Goal: Complete application form

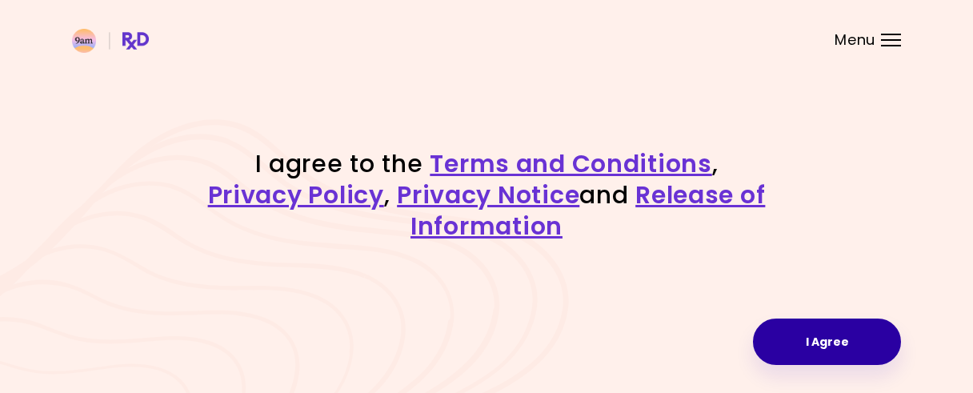
click at [800, 319] on button "I Agree" at bounding box center [827, 342] width 148 height 46
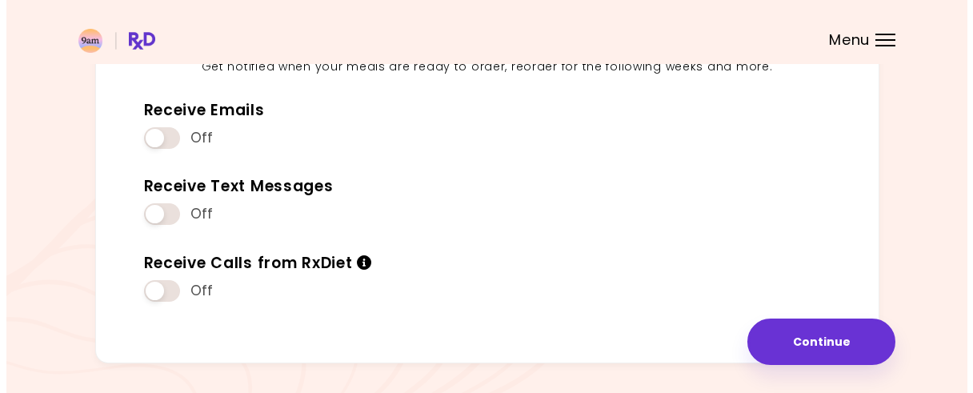
scroll to position [271, 0]
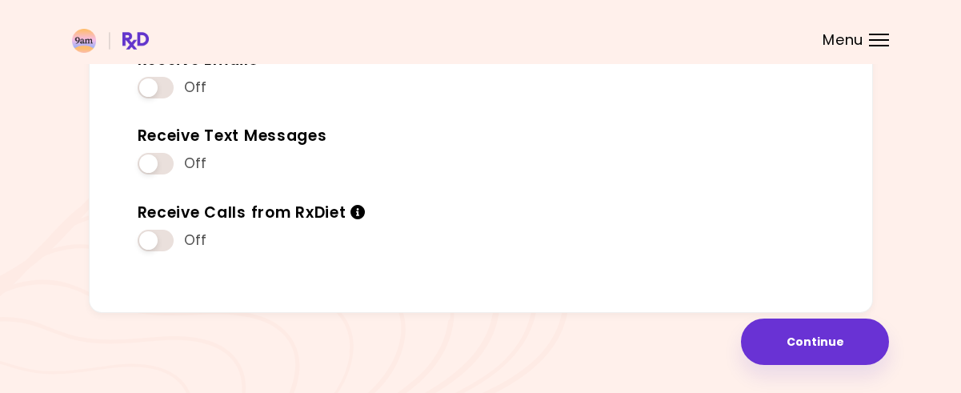
click at [394, 119] on div "Receive Text Messages Off" at bounding box center [481, 152] width 711 height 77
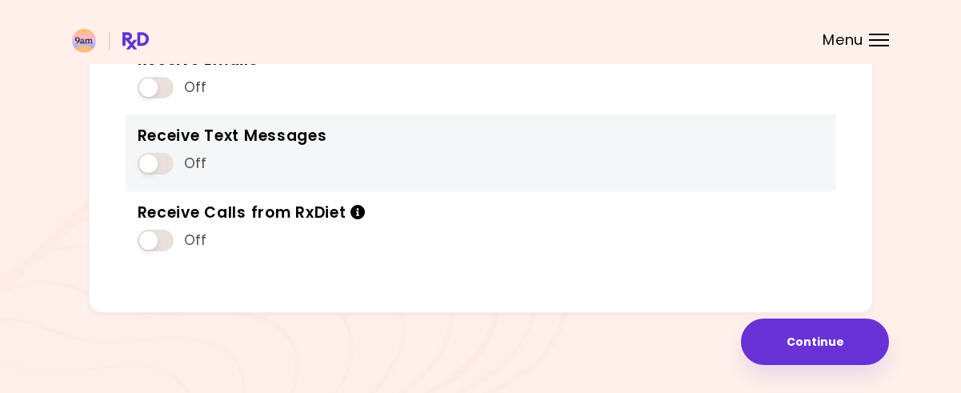
click at [164, 159] on span at bounding box center [156, 164] width 36 height 22
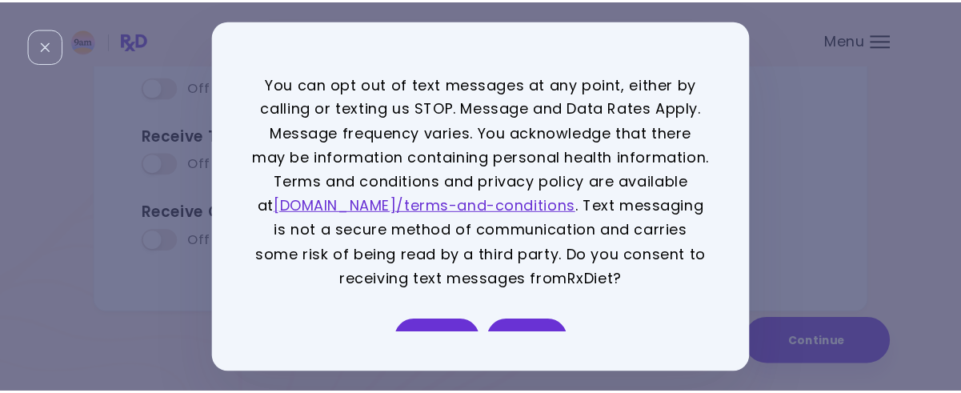
scroll to position [25, 0]
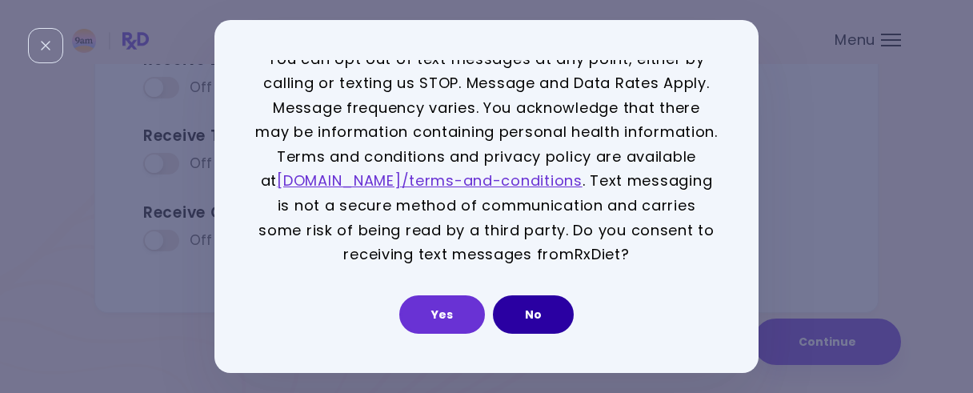
click at [537, 311] on button "No" at bounding box center [533, 314] width 81 height 38
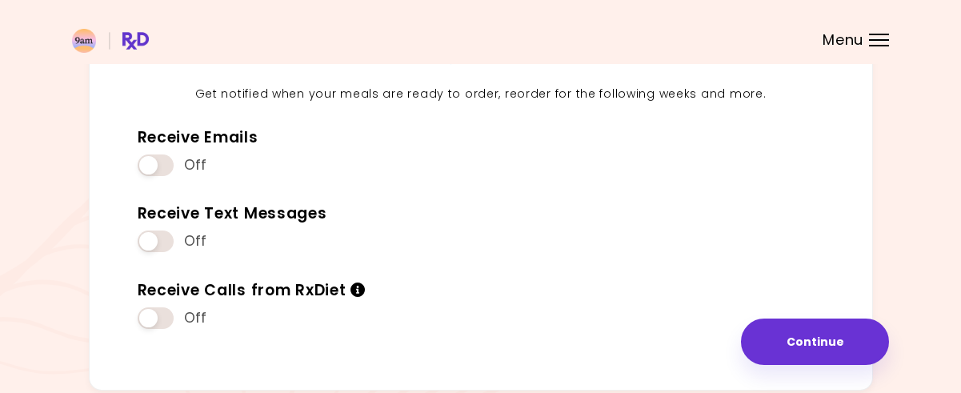
scroll to position [179, 0]
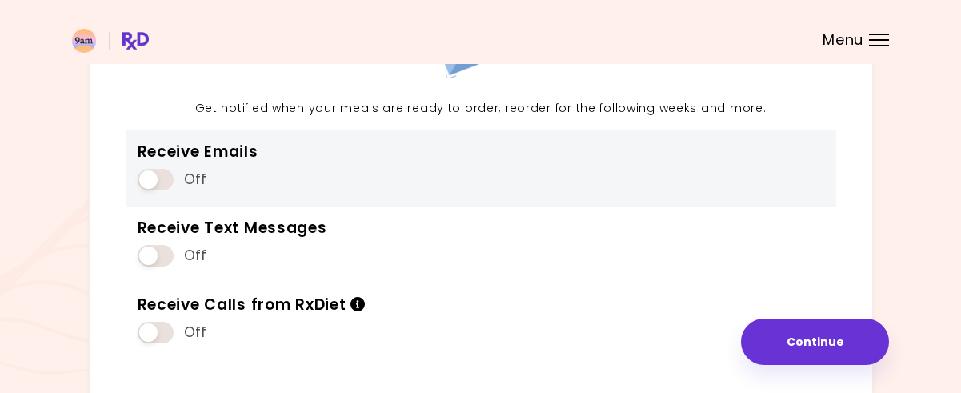
click at [156, 179] on span at bounding box center [156, 180] width 36 height 22
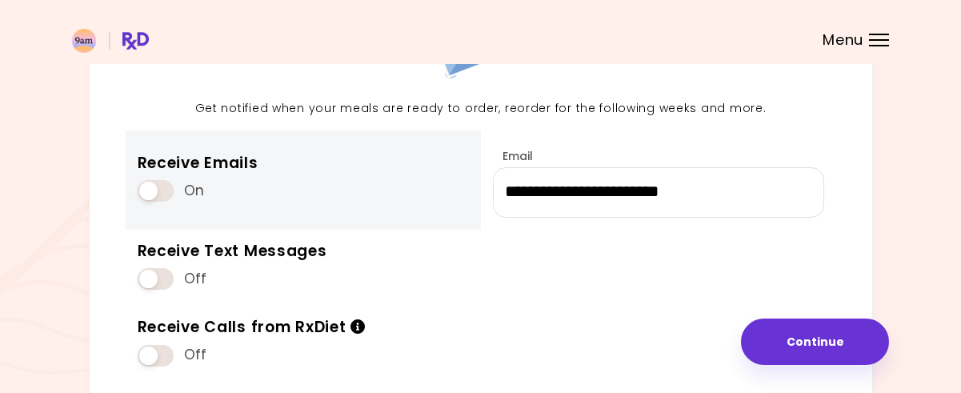
click at [143, 188] on span at bounding box center [156, 191] width 36 height 22
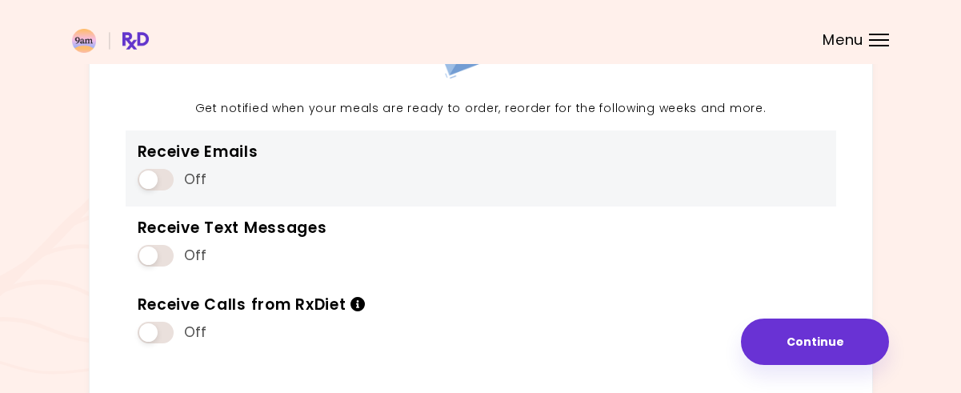
click at [157, 179] on span at bounding box center [156, 180] width 36 height 22
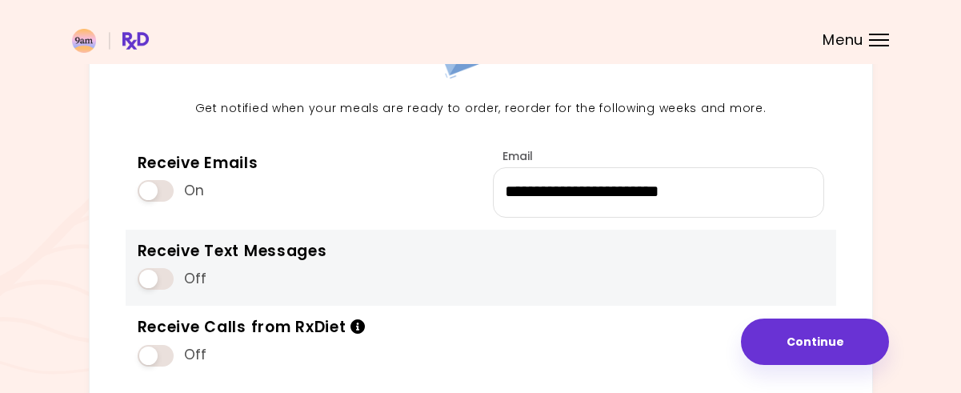
click at [159, 281] on span at bounding box center [156, 279] width 36 height 22
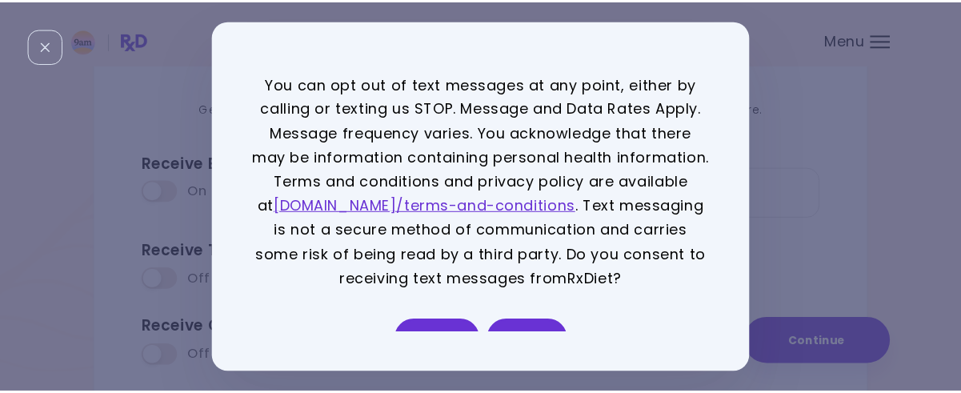
scroll to position [25, 0]
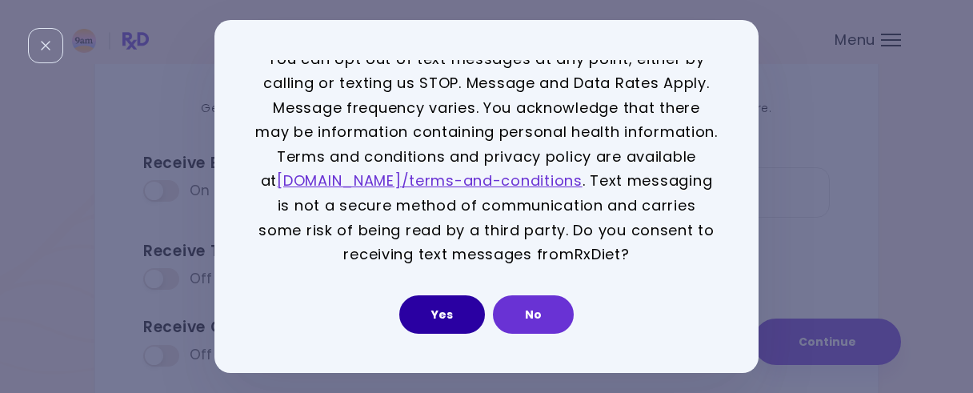
click at [429, 307] on button "Yes" at bounding box center [442, 314] width 86 height 38
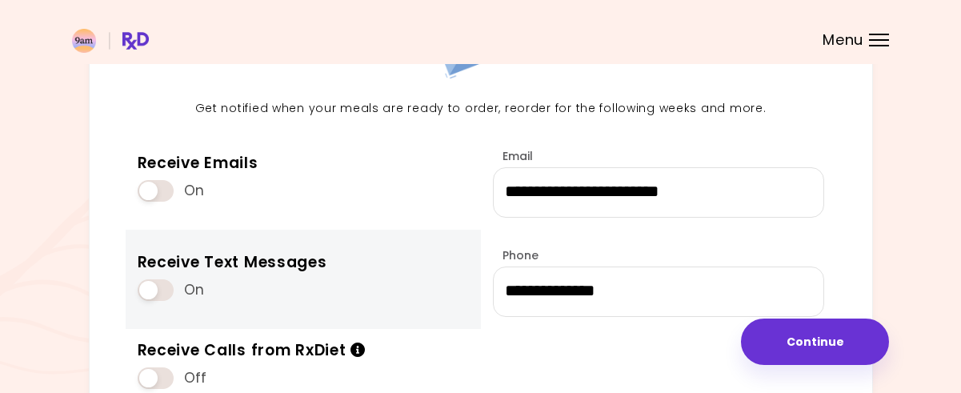
scroll to position [248, 0]
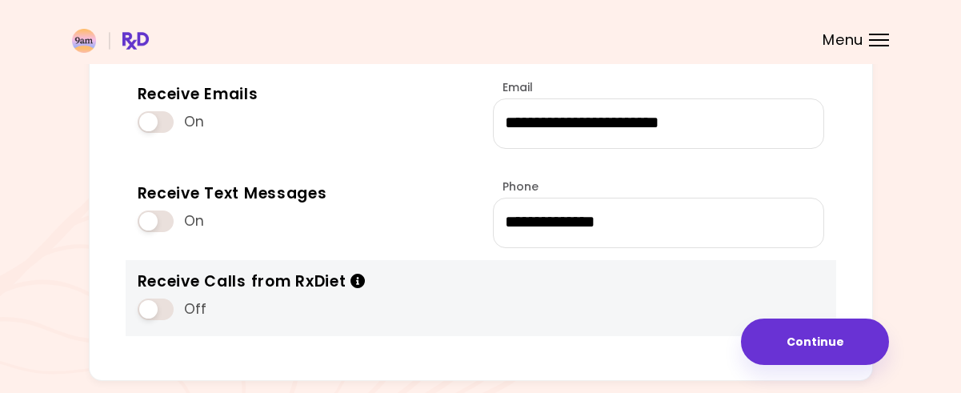
click at [167, 307] on span at bounding box center [156, 310] width 36 height 22
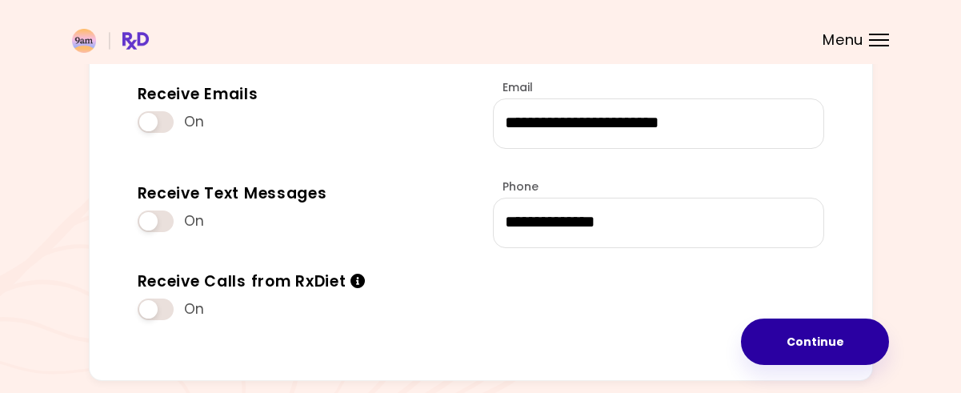
click at [786, 336] on button "Continue" at bounding box center [815, 342] width 148 height 46
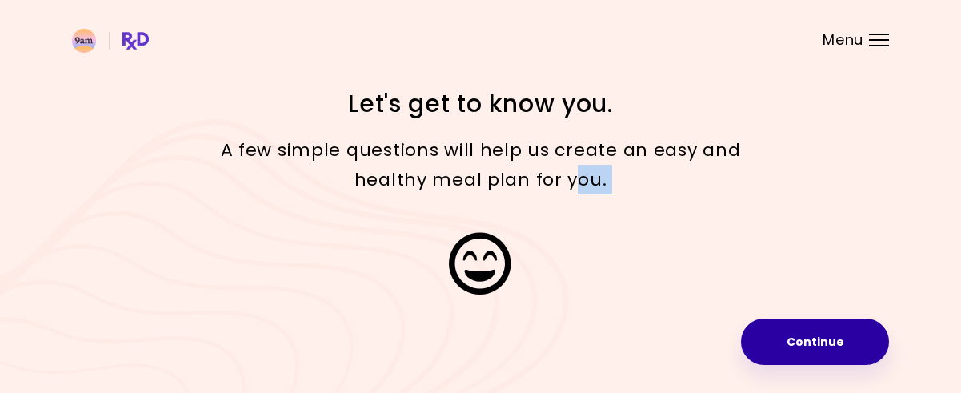
drag, startPoint x: 576, startPoint y: 172, endPoint x: 767, endPoint y: 338, distance: 253.1
click at [767, 338] on div "Focusable invisible element Let's get to know you. A few simple questions will …" at bounding box center [480, 203] width 961 height 407
click at [767, 338] on button "Continue" at bounding box center [815, 342] width 148 height 46
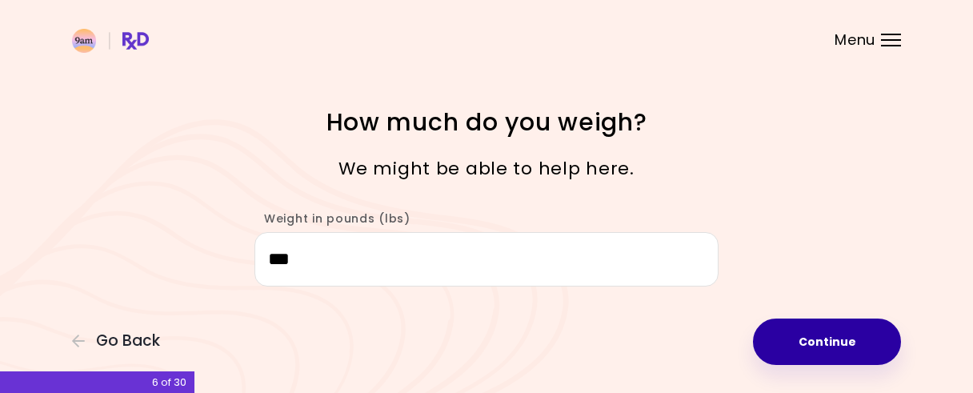
type input "***"
click at [856, 330] on button "Continue" at bounding box center [827, 342] width 148 height 46
select select "****"
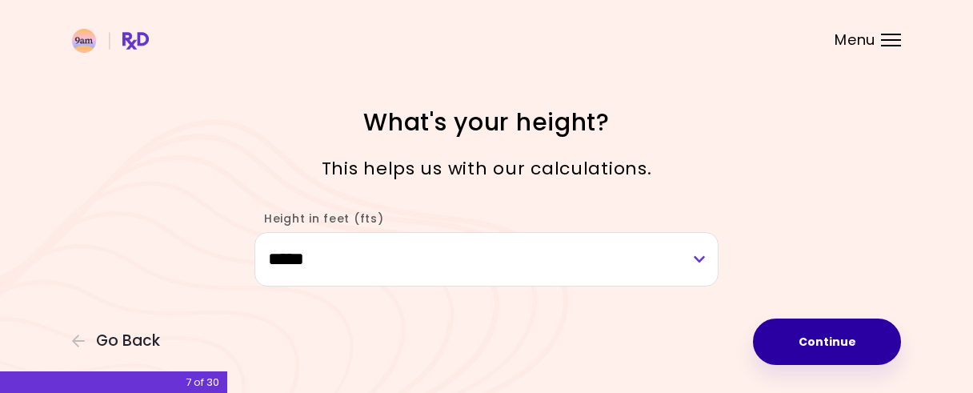
click at [828, 339] on button "Continue" at bounding box center [827, 342] width 148 height 46
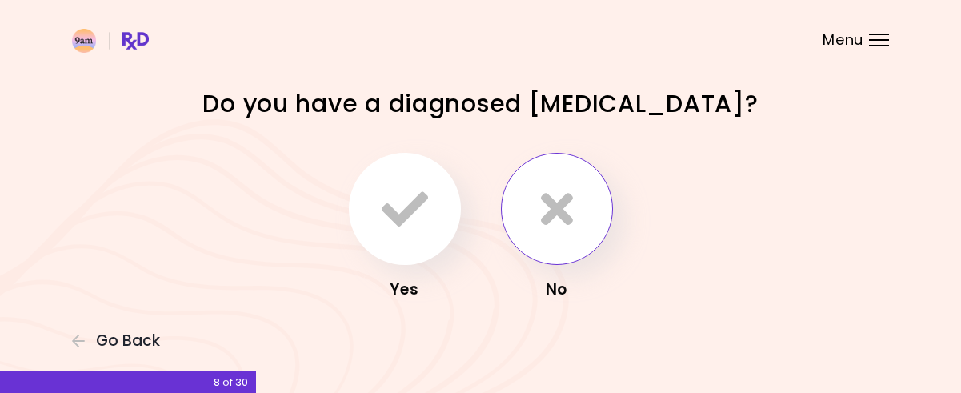
click at [552, 217] on icon "button" at bounding box center [557, 209] width 32 height 46
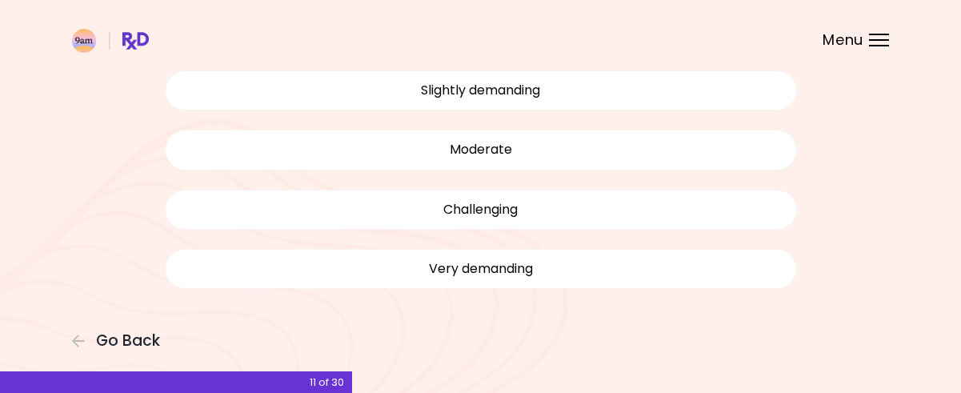
scroll to position [198, 0]
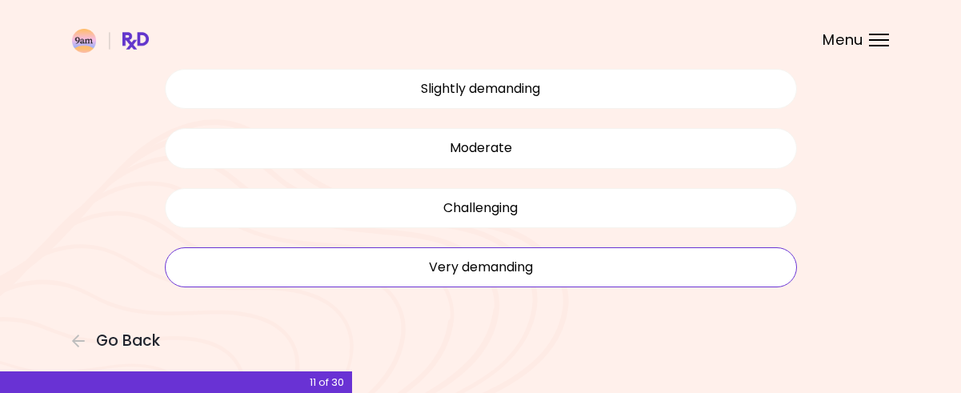
drag, startPoint x: 572, startPoint y: 254, endPoint x: 526, endPoint y: 270, distance: 48.4
click at [526, 270] on button "Very demanding" at bounding box center [481, 267] width 632 height 40
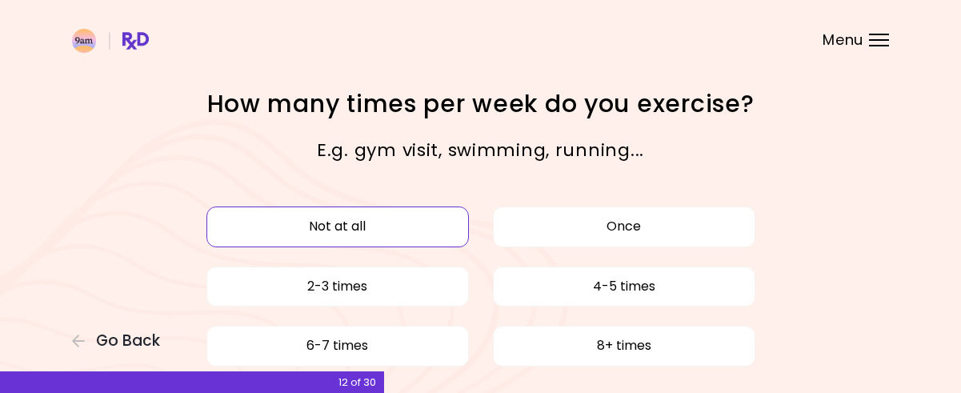
click at [333, 224] on button "Not at all" at bounding box center [338, 227] width 263 height 40
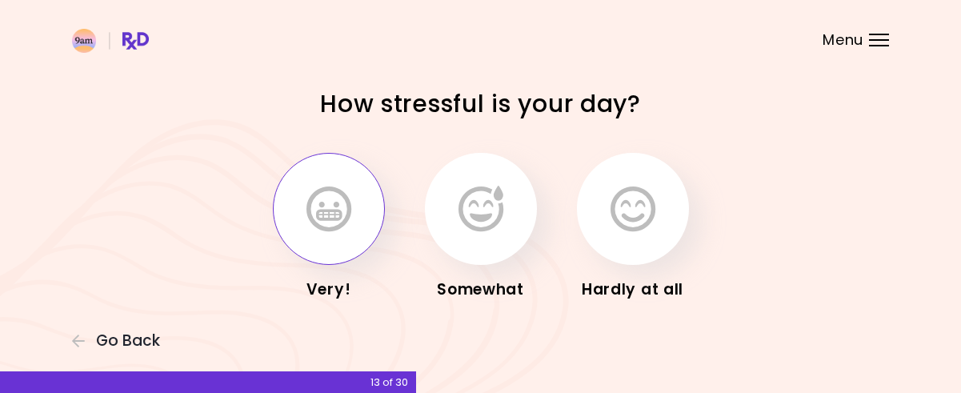
click at [376, 213] on button "button" at bounding box center [329, 209] width 112 height 112
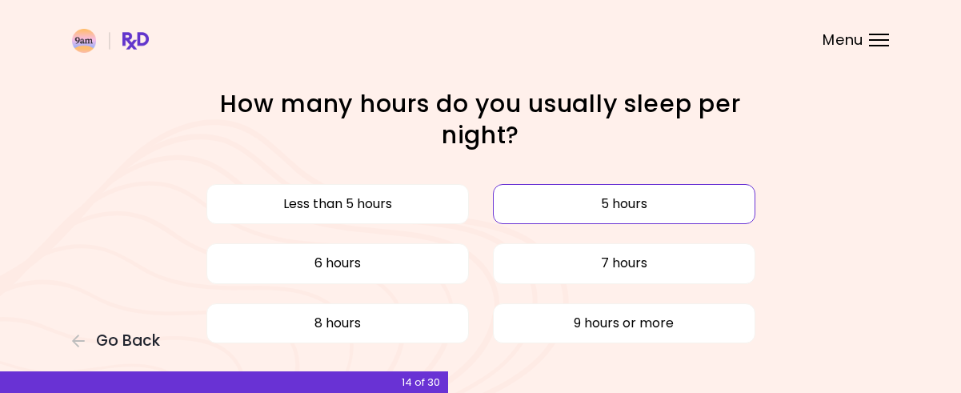
click at [588, 205] on button "5 hours" at bounding box center [624, 204] width 263 height 40
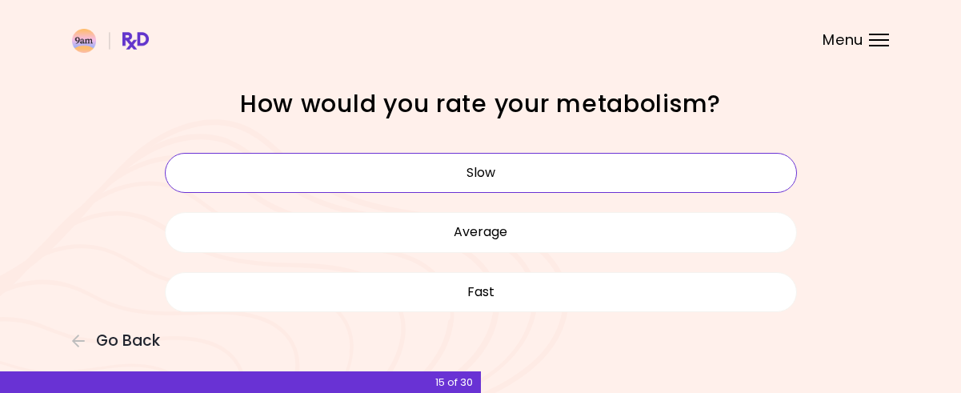
click at [574, 169] on button "Slow" at bounding box center [481, 173] width 632 height 40
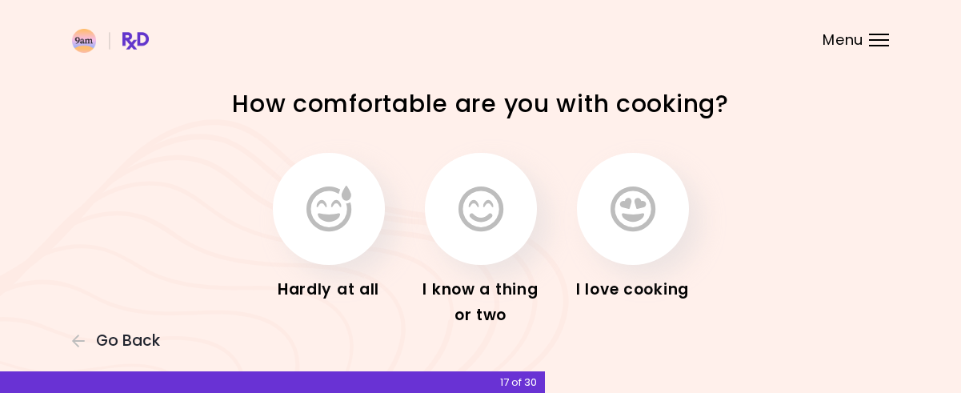
scroll to position [53, 0]
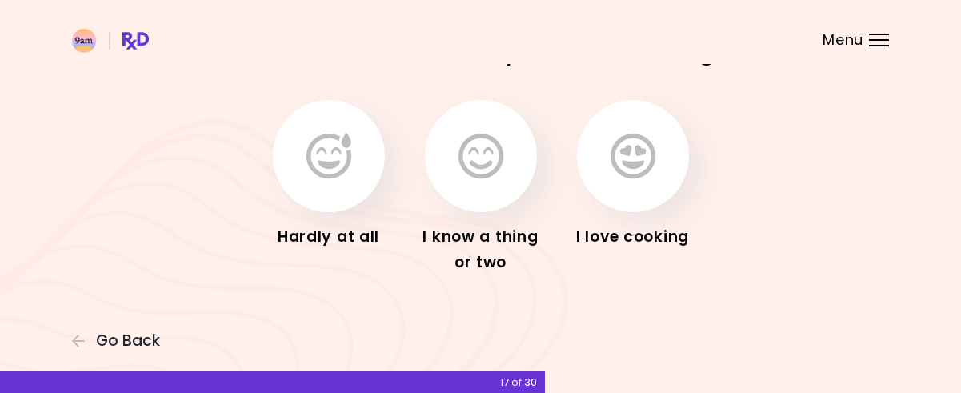
click at [581, 130] on div "I love cooking" at bounding box center [633, 187] width 128 height 175
click at [319, 141] on icon "button" at bounding box center [329, 156] width 45 height 46
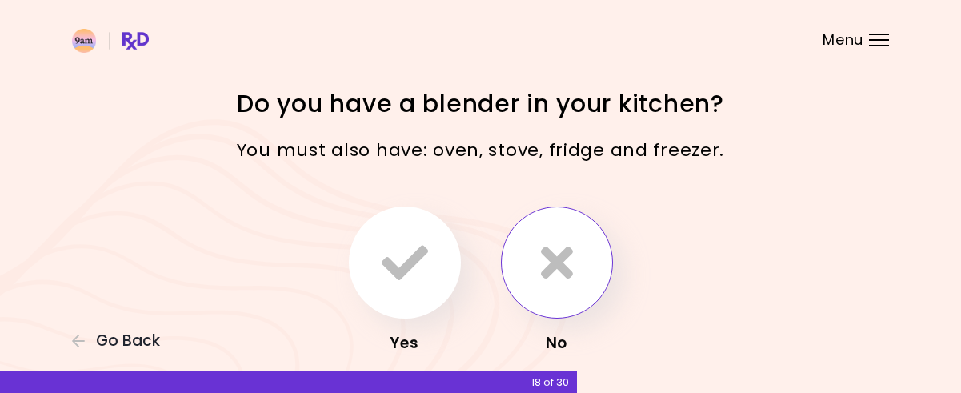
click at [555, 259] on icon "button" at bounding box center [557, 262] width 32 height 46
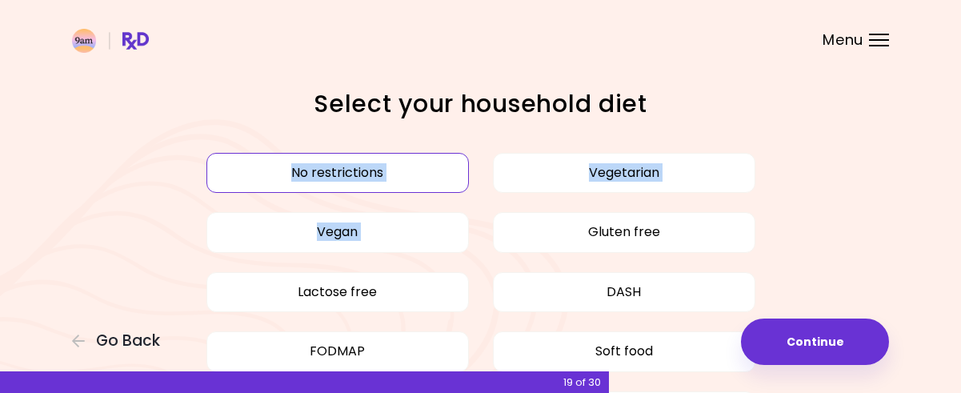
drag, startPoint x: 555, startPoint y: 259, endPoint x: 708, endPoint y: 114, distance: 210.6
click at [708, 114] on div "Select your household diet No restrictions Vegetarian Vegan Gluten free Lactose…" at bounding box center [481, 334] width 768 height 492
click at [708, 114] on h1 "Select your household diet" at bounding box center [481, 103] width 560 height 31
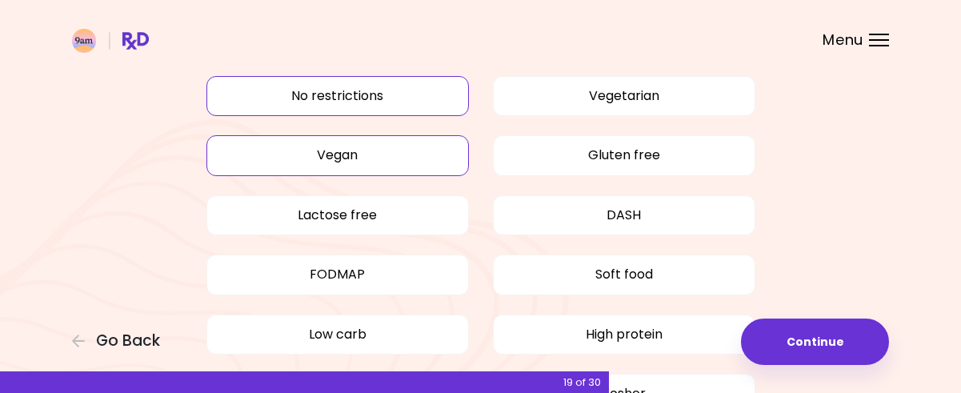
scroll to position [78, 0]
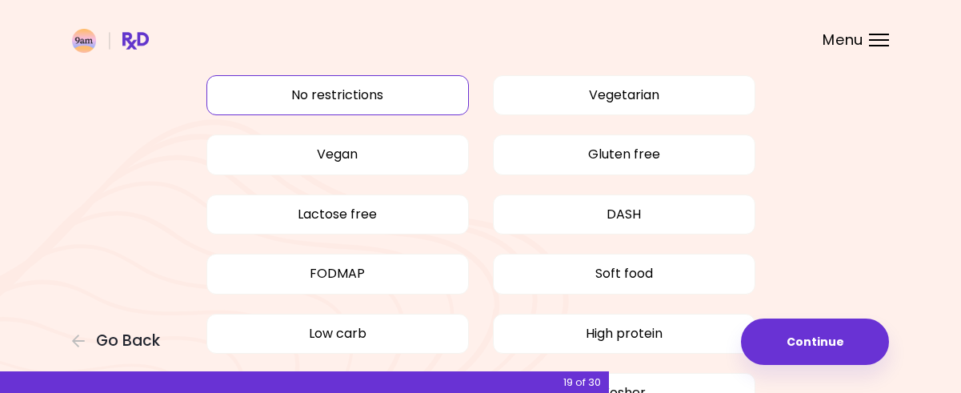
click at [419, 102] on button "No restrictions" at bounding box center [338, 95] width 263 height 40
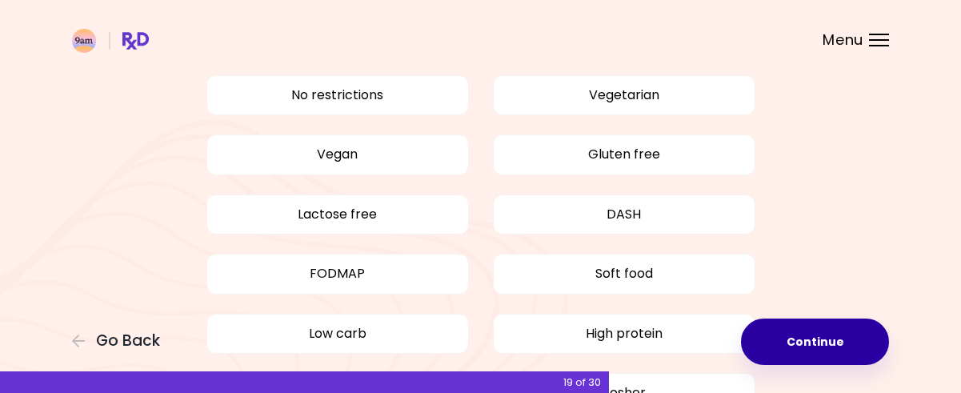
click at [804, 328] on button "Continue" at bounding box center [815, 342] width 148 height 46
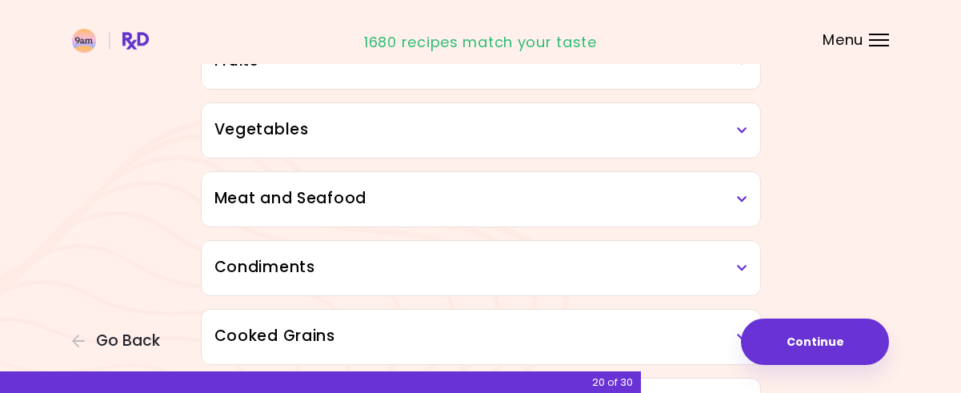
scroll to position [340, 0]
click at [477, 189] on h3 "Meat and Seafood" at bounding box center [481, 198] width 533 height 23
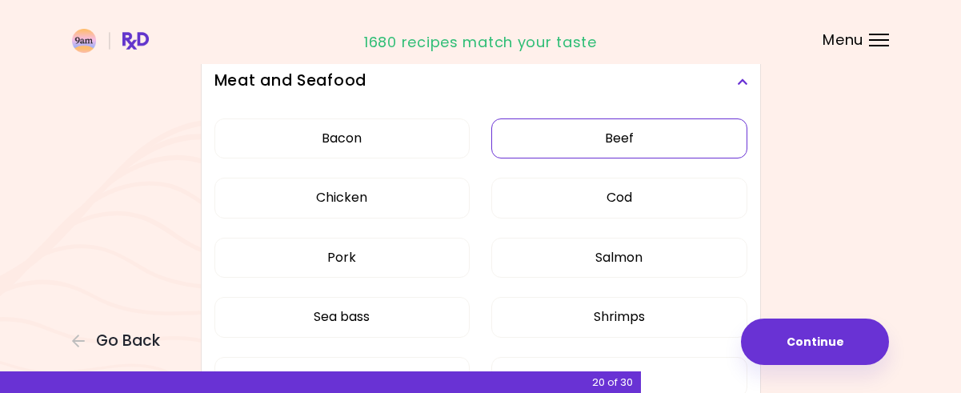
scroll to position [498, 0]
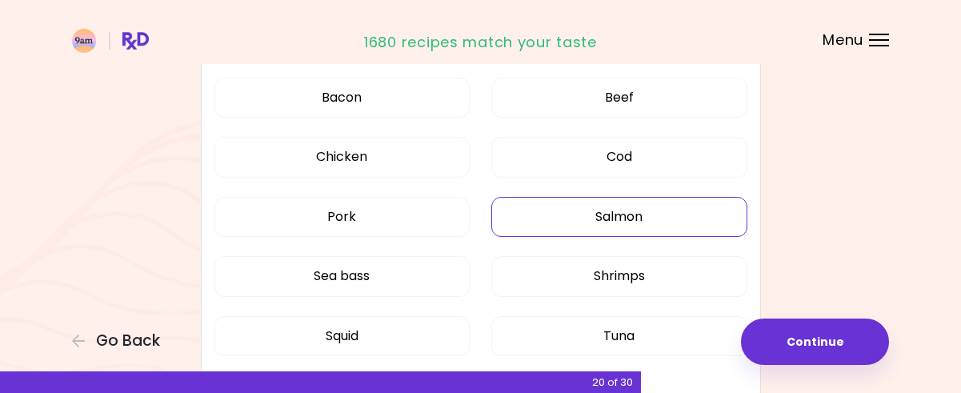
click at [629, 202] on button "Salmon" at bounding box center [620, 217] width 256 height 40
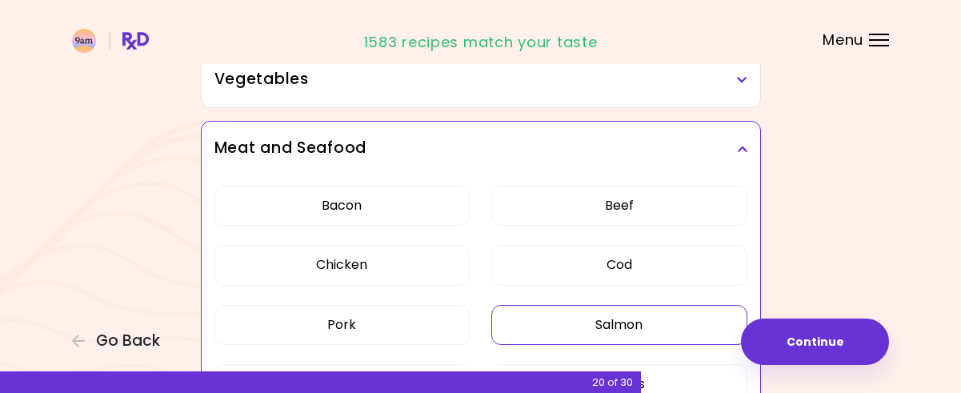
scroll to position [485, 0]
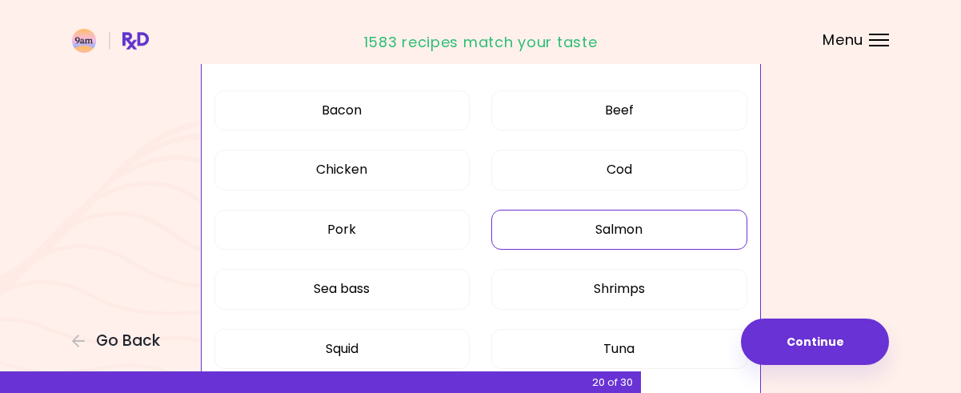
click at [540, 235] on button "Salmon" at bounding box center [620, 230] width 256 height 40
click at [636, 220] on button "Salmon" at bounding box center [620, 230] width 256 height 40
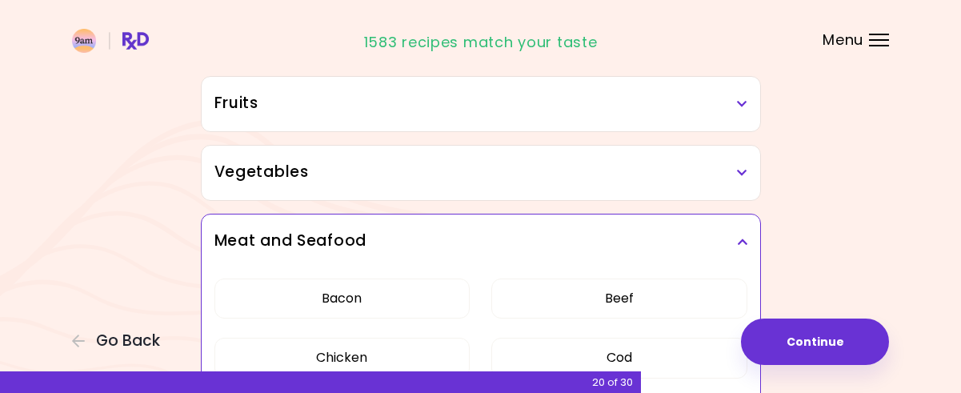
scroll to position [294, 0]
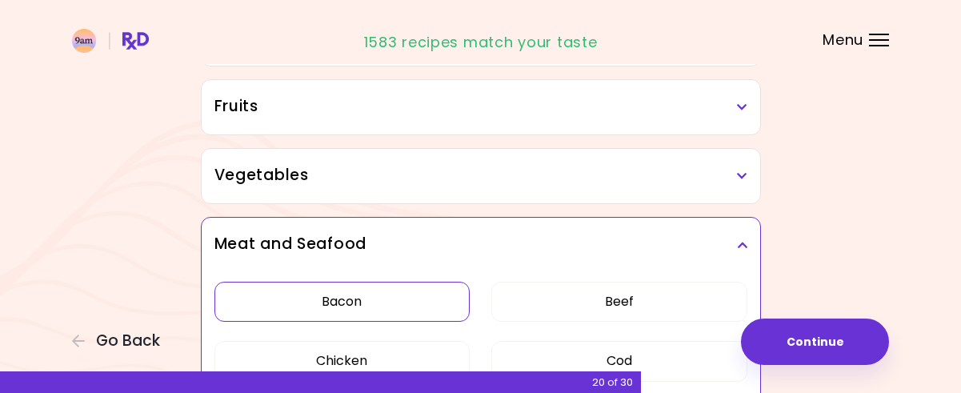
click at [326, 295] on button "Bacon" at bounding box center [343, 302] width 256 height 40
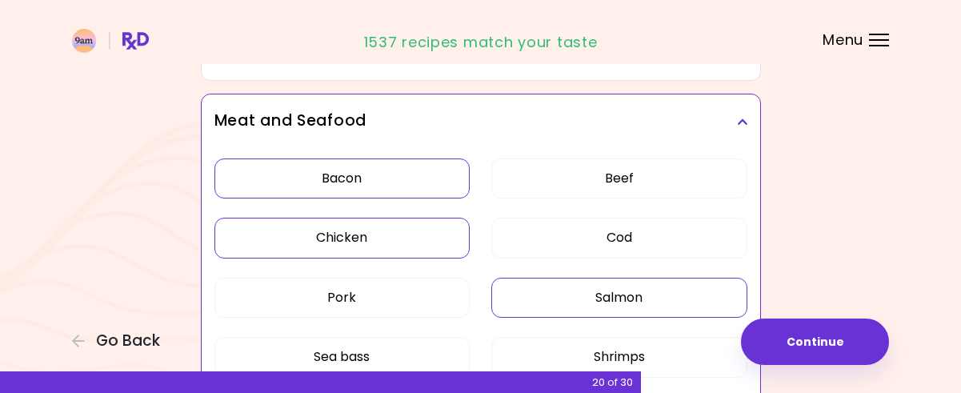
scroll to position [424, 0]
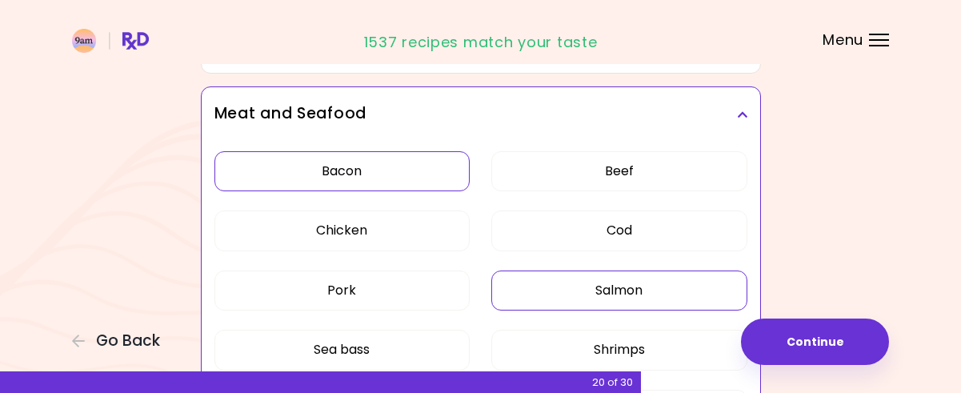
click at [371, 156] on button "Bacon" at bounding box center [343, 171] width 256 height 40
click at [123, 341] on span "Go Back" at bounding box center [128, 341] width 64 height 18
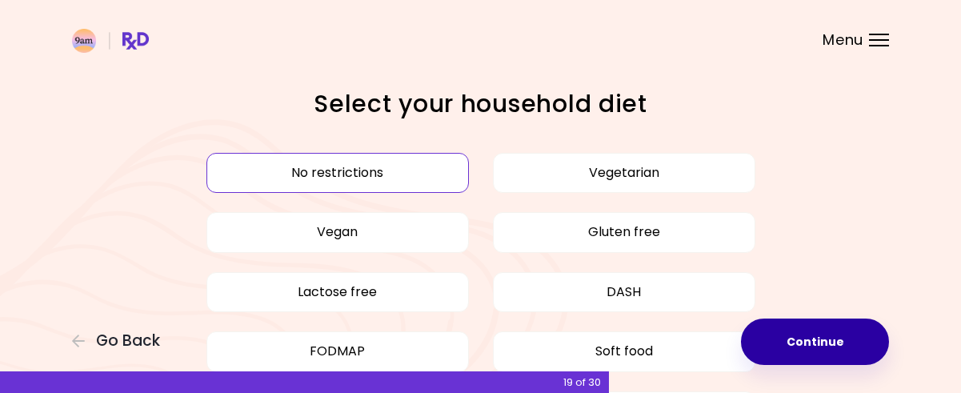
click at [780, 329] on button "Continue" at bounding box center [815, 342] width 148 height 46
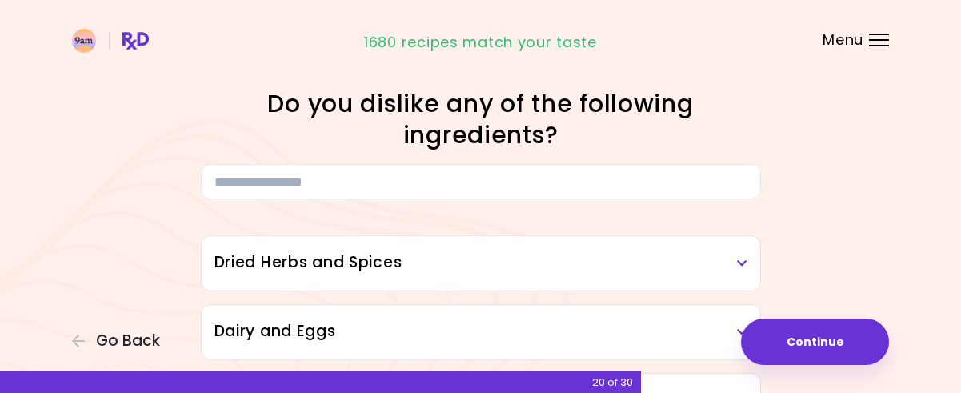
click at [384, 268] on h3 "Dried Herbs and Spices" at bounding box center [481, 262] width 533 height 23
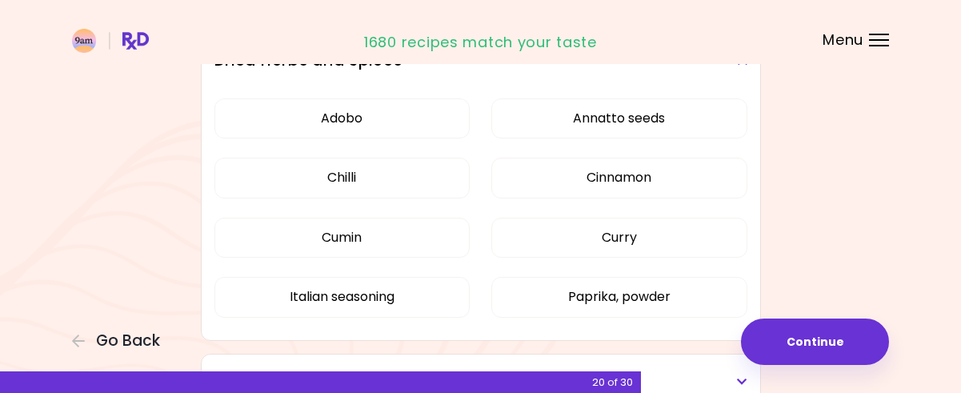
scroll to position [204, 0]
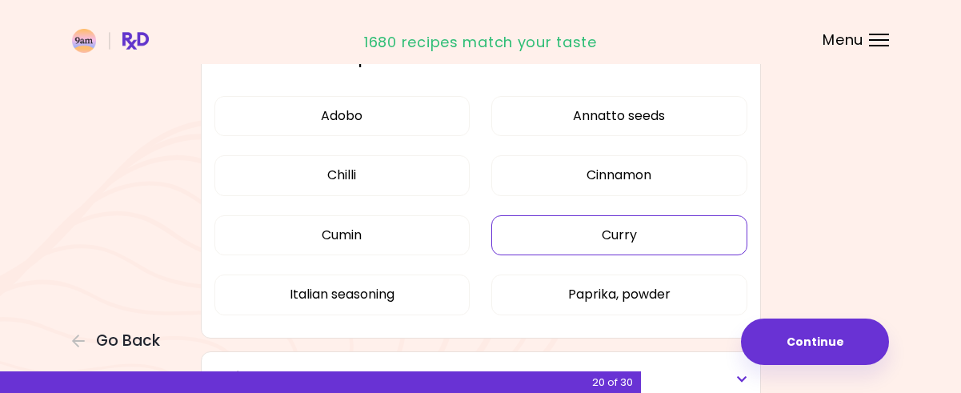
click at [625, 228] on button "Curry" at bounding box center [620, 235] width 256 height 40
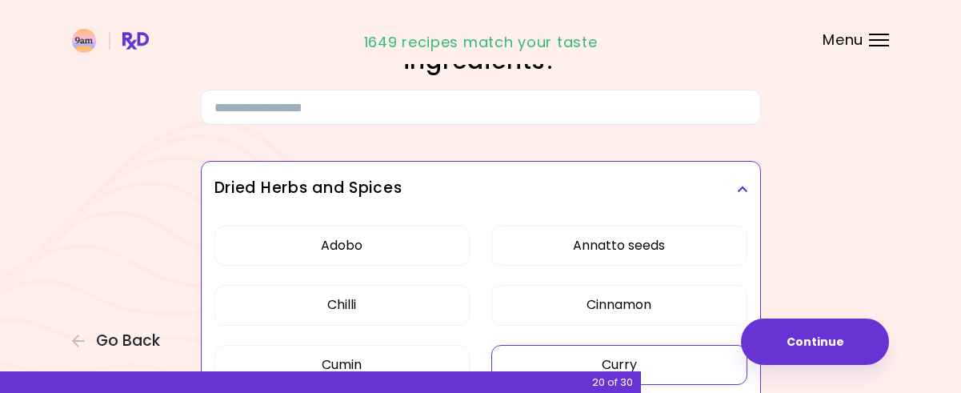
scroll to position [297, 0]
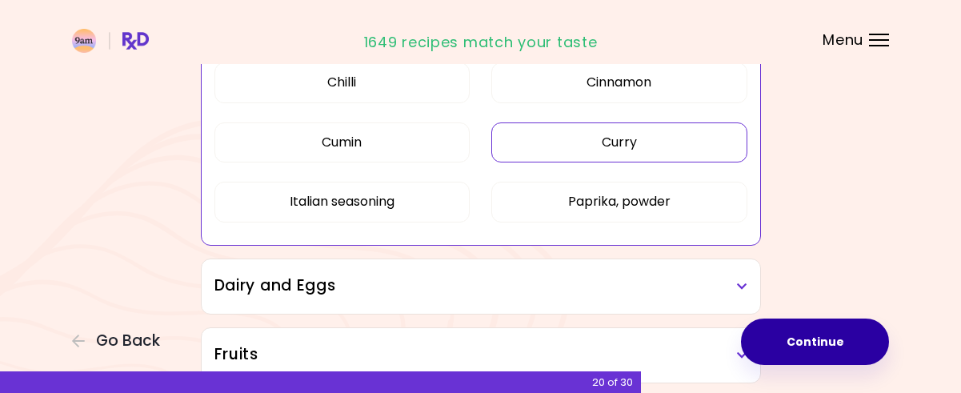
click at [795, 332] on button "Continue" at bounding box center [815, 342] width 148 height 46
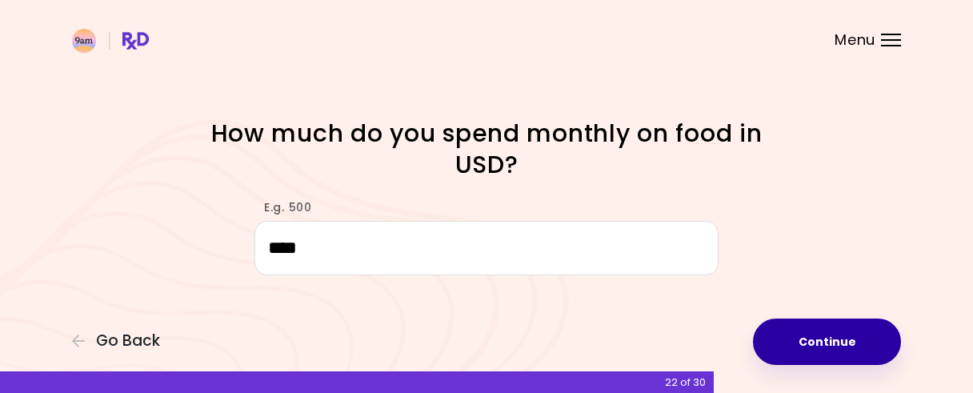
type input "****"
click at [786, 329] on button "Continue" at bounding box center [827, 342] width 148 height 46
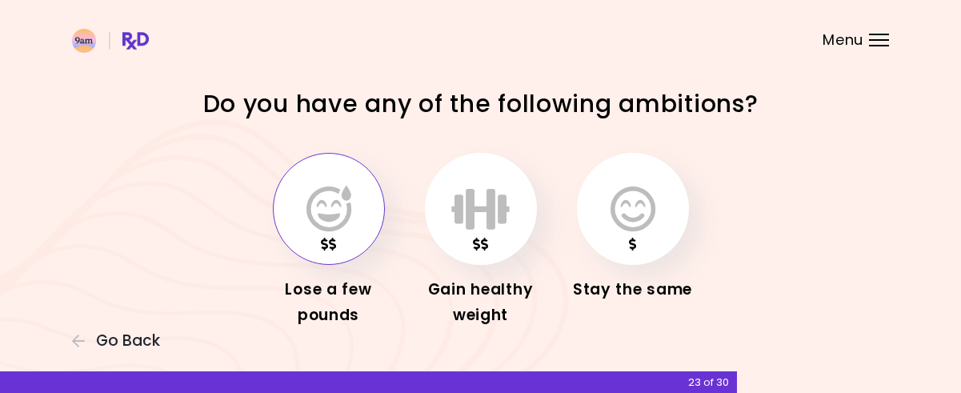
click at [353, 223] on button "button" at bounding box center [329, 209] width 112 height 112
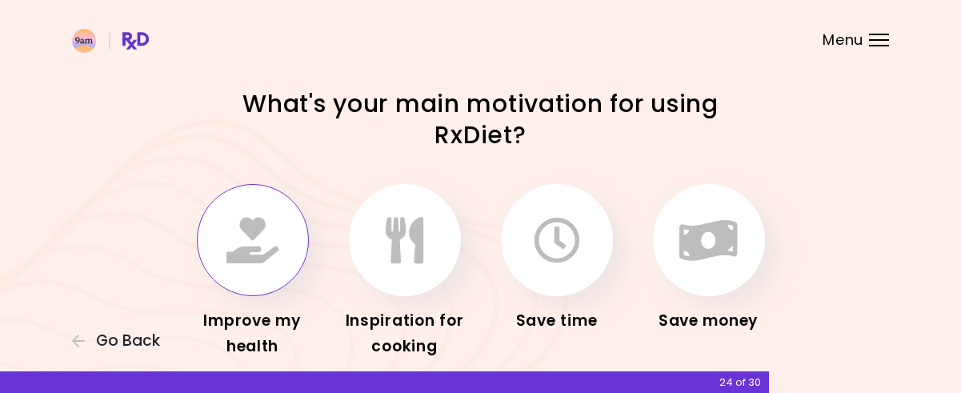
click at [283, 215] on button "button" at bounding box center [253, 240] width 112 height 112
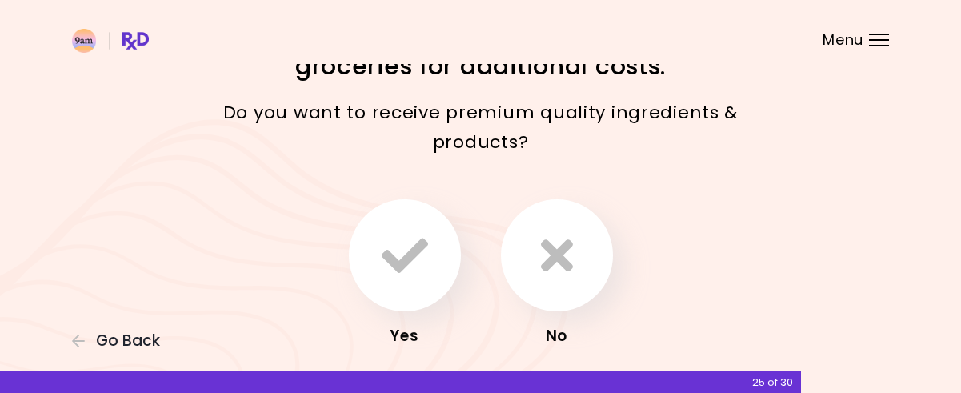
scroll to position [70, 0]
click at [533, 261] on button "button" at bounding box center [557, 255] width 112 height 112
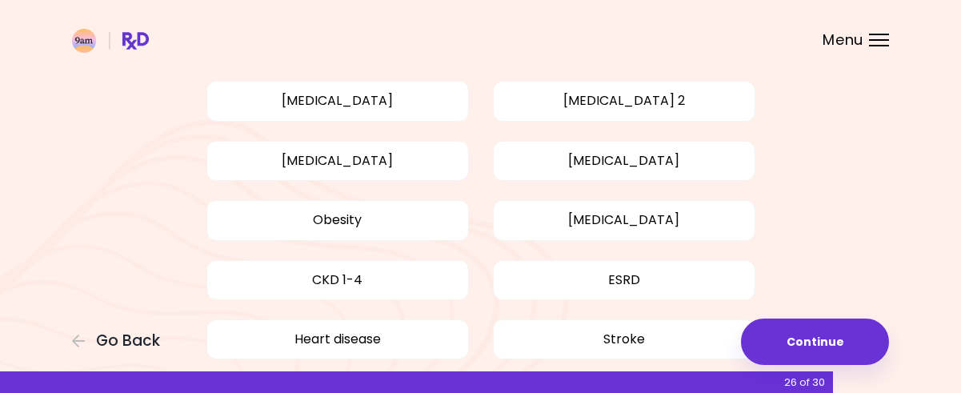
scroll to position [126, 0]
click at [405, 150] on button "[MEDICAL_DATA]" at bounding box center [338, 160] width 263 height 40
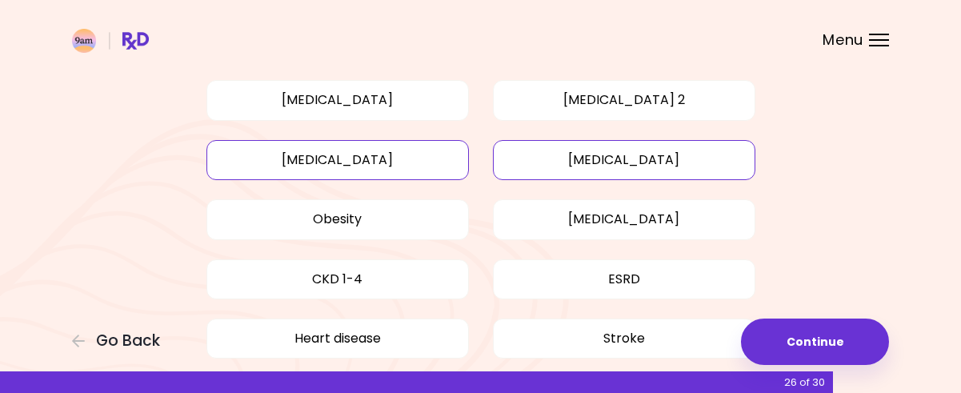
click at [589, 156] on button "[MEDICAL_DATA]" at bounding box center [624, 160] width 263 height 40
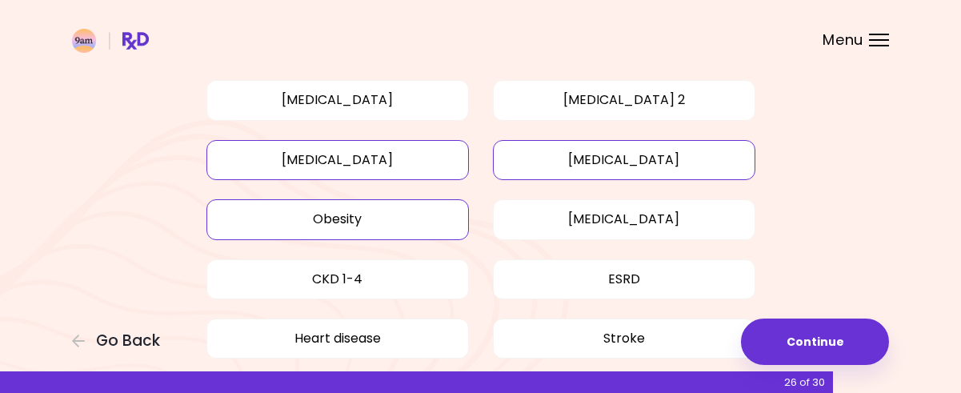
click at [355, 219] on button "Obesity" at bounding box center [338, 219] width 263 height 40
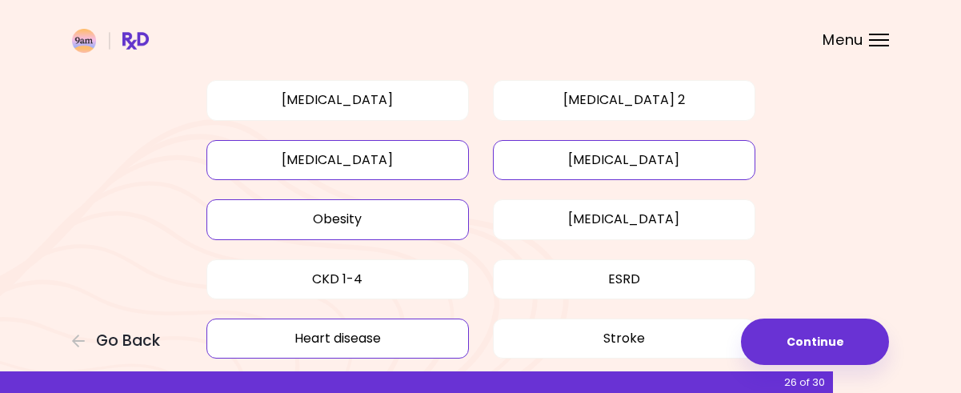
click at [335, 323] on button "Heart disease" at bounding box center [338, 339] width 263 height 40
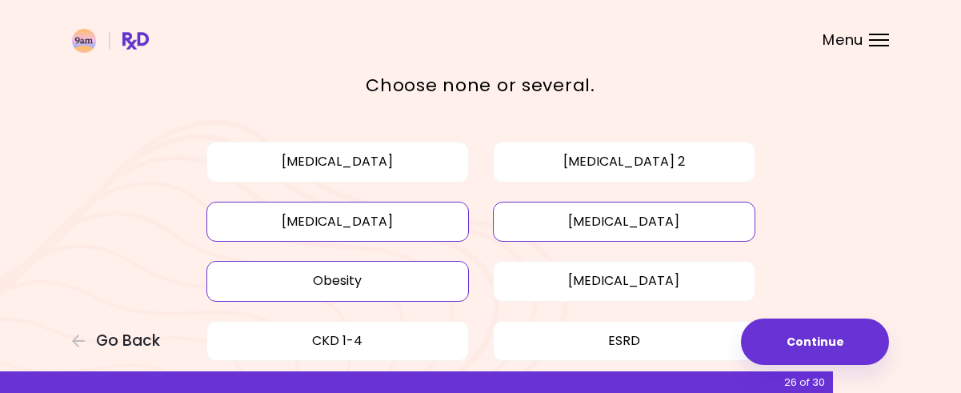
scroll to position [63, 0]
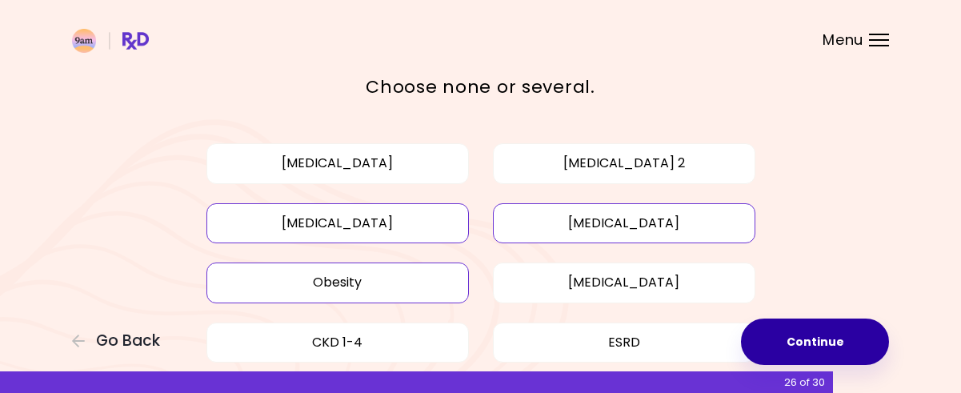
click at [788, 342] on button "Continue" at bounding box center [815, 342] width 148 height 46
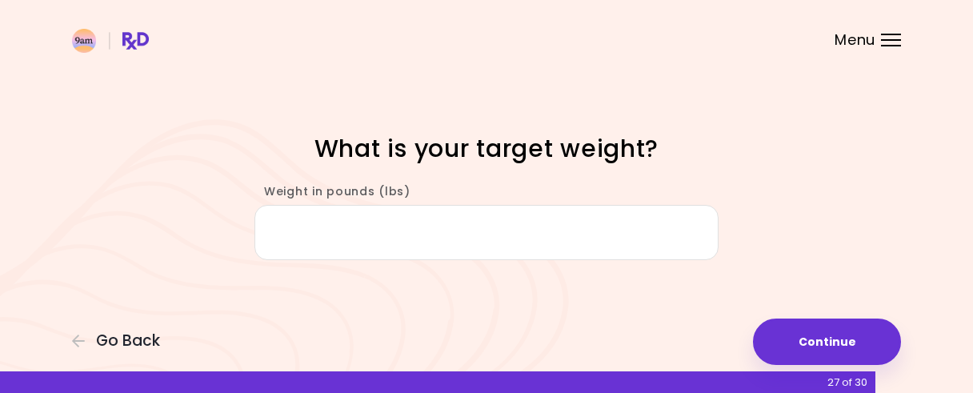
click at [524, 240] on input "Weight in pounds (lbs)" at bounding box center [487, 232] width 464 height 55
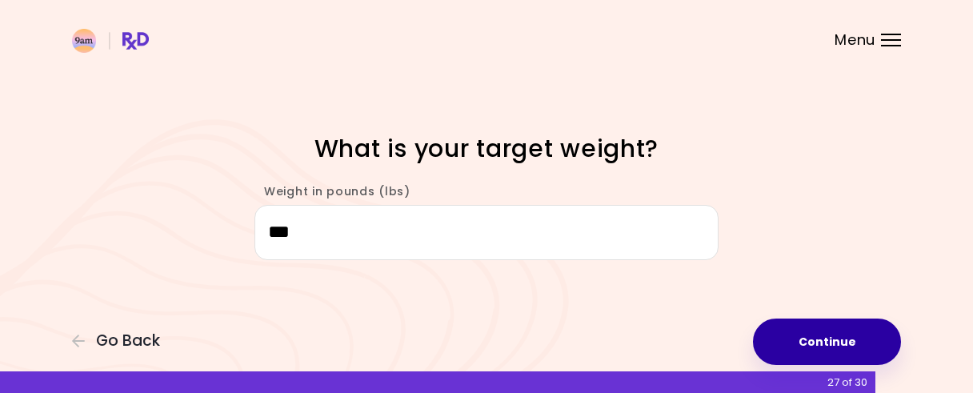
type input "***"
click at [819, 342] on button "Continue" at bounding box center [827, 342] width 148 height 46
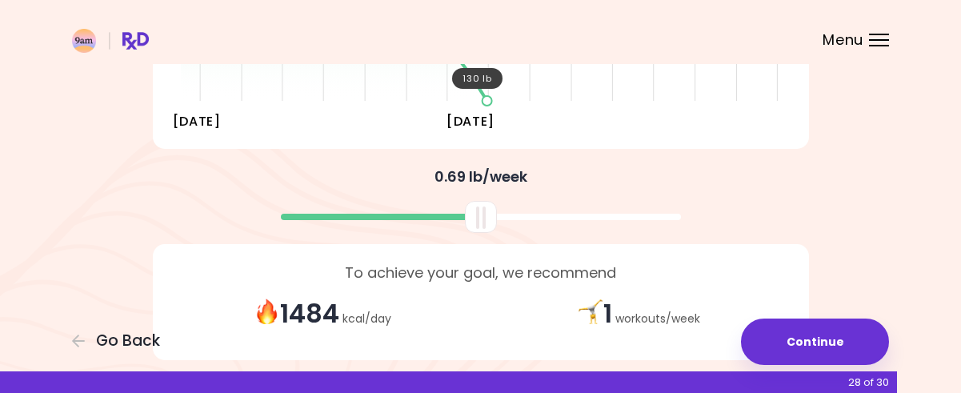
scroll to position [435, 0]
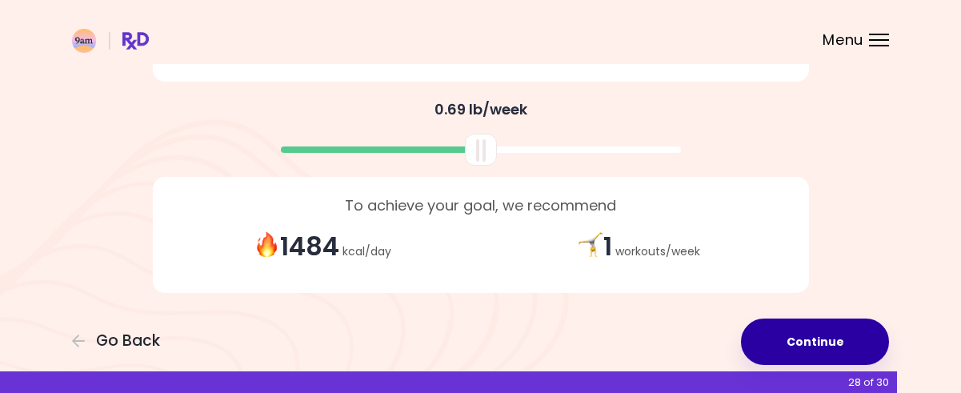
click at [813, 335] on button "Continue" at bounding box center [815, 342] width 148 height 46
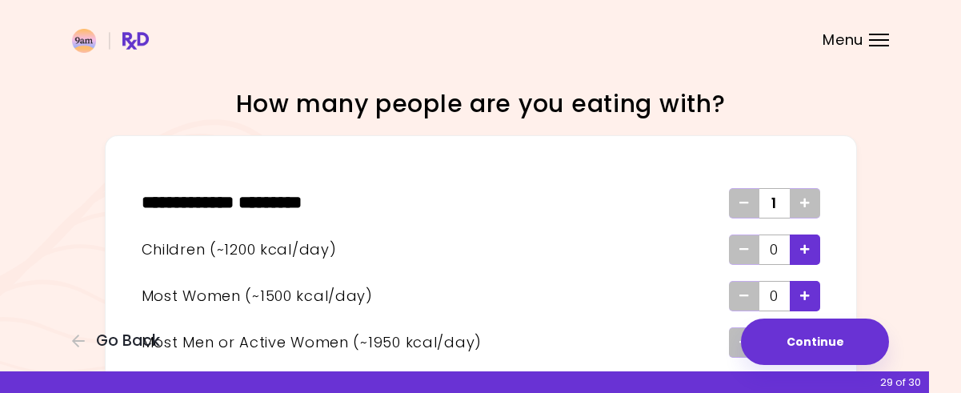
click at [797, 243] on div "Add - Child" at bounding box center [805, 250] width 30 height 30
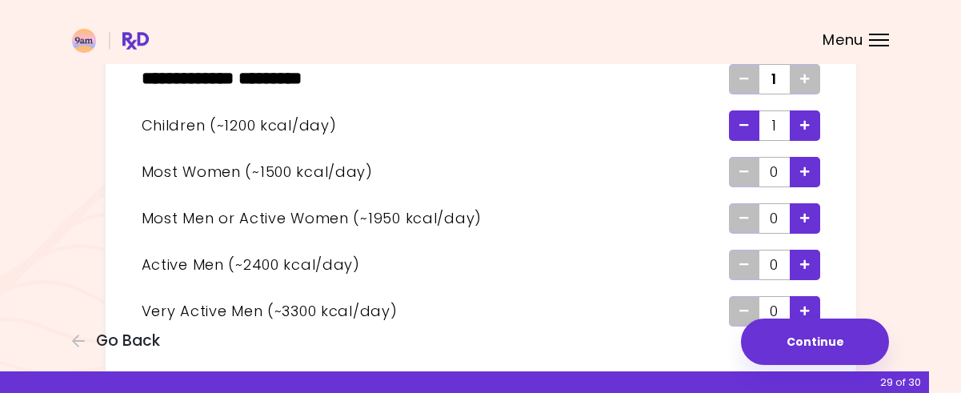
scroll to position [125, 0]
click at [800, 218] on icon "Add - Man or Active Woman" at bounding box center [805, 217] width 10 height 10
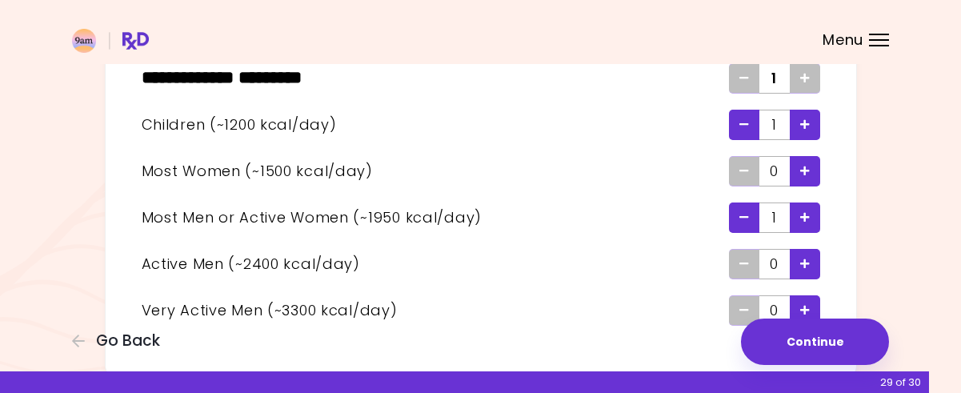
scroll to position [199, 0]
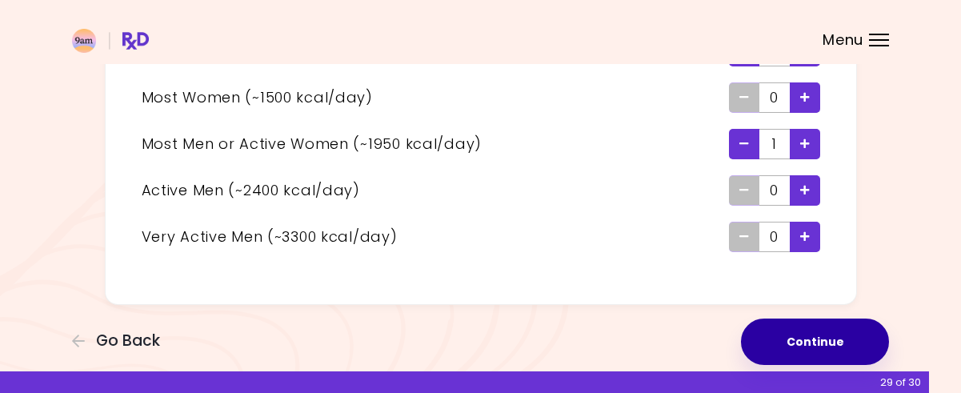
click at [784, 330] on button "Continue" at bounding box center [815, 342] width 148 height 46
